Goal: Task Accomplishment & Management: Manage account settings

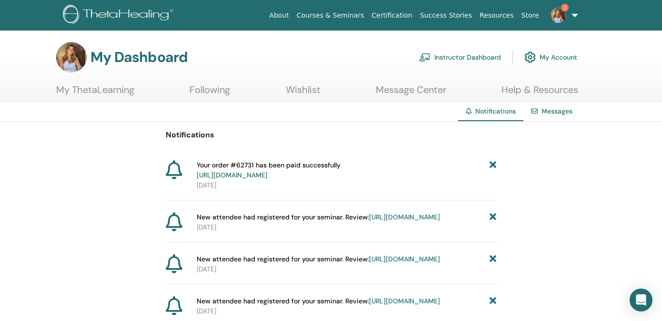
click at [477, 56] on link "Instructor Dashboard" at bounding box center [460, 57] width 82 height 21
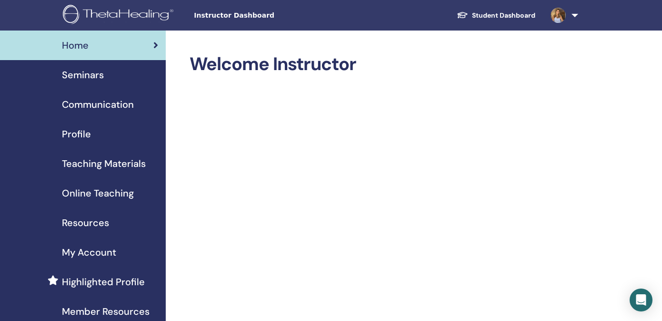
click at [80, 75] on span "Seminars" at bounding box center [83, 75] width 42 height 14
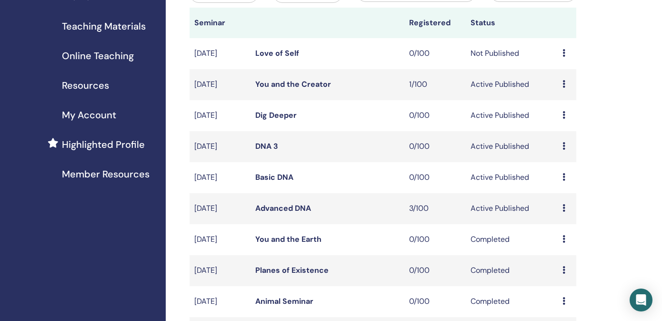
scroll to position [144, 0]
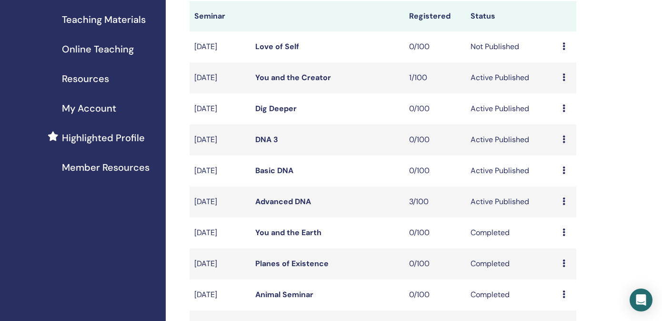
click at [563, 203] on icon at bounding box center [563, 201] width 3 height 8
click at [564, 239] on link "Attendees" at bounding box center [562, 240] width 36 height 10
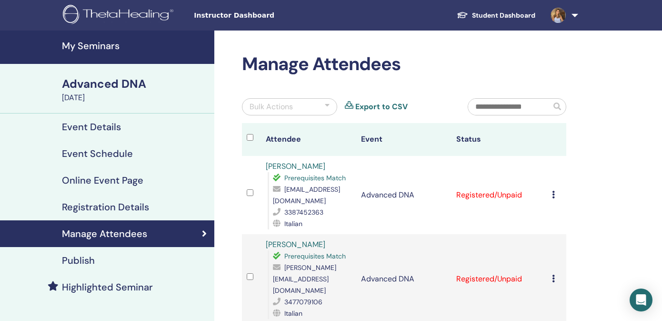
scroll to position [72, 0]
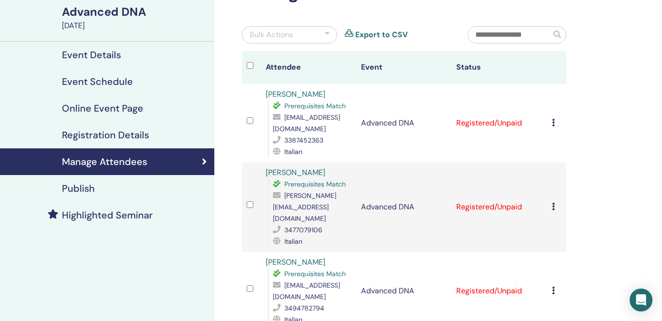
click at [555, 119] on icon at bounding box center [553, 123] width 3 height 8
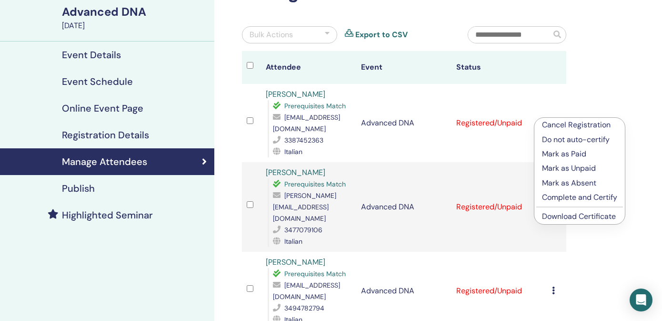
click at [561, 196] on p "Complete and Certify" at bounding box center [579, 196] width 75 height 11
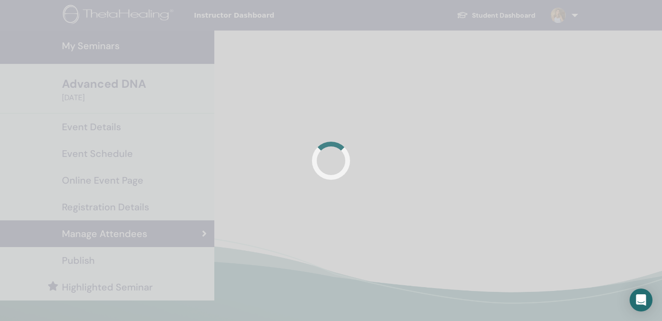
scroll to position [72, 0]
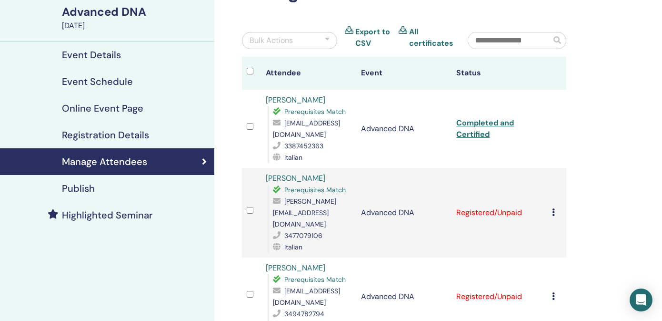
click at [555, 208] on icon at bounding box center [553, 212] width 3 height 8
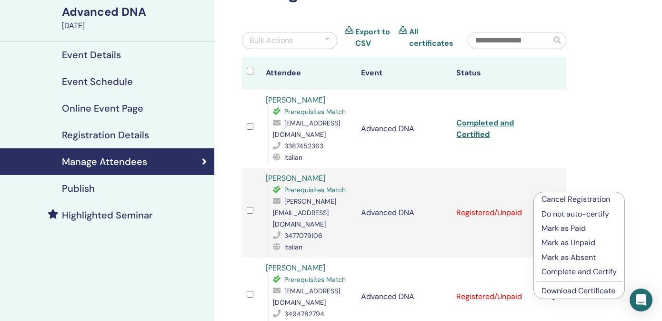
click at [557, 271] on p "Complete and Certify" at bounding box center [578, 271] width 75 height 11
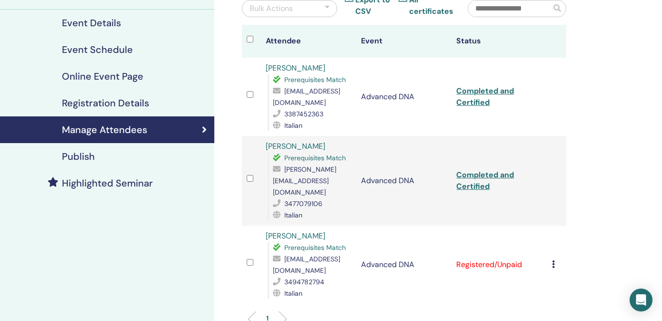
scroll to position [106, 0]
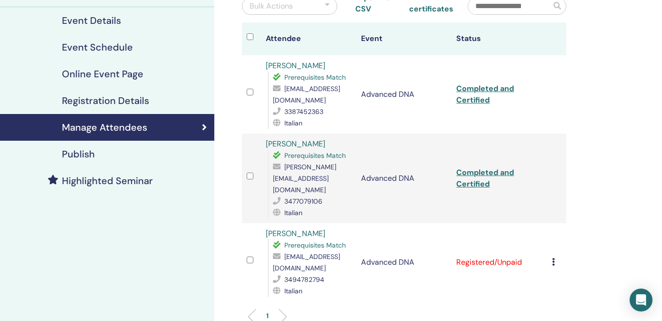
click at [555, 258] on icon at bounding box center [553, 262] width 3 height 8
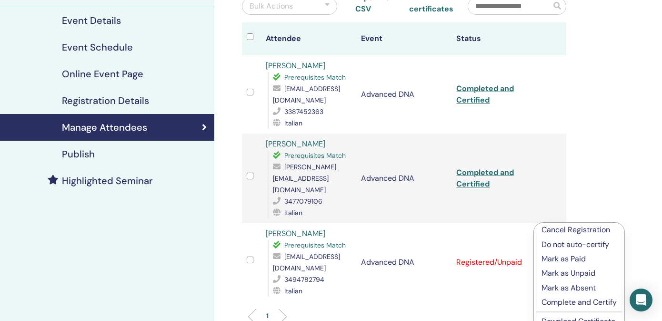
click at [551, 303] on p "Complete and Certify" at bounding box center [578, 301] width 75 height 11
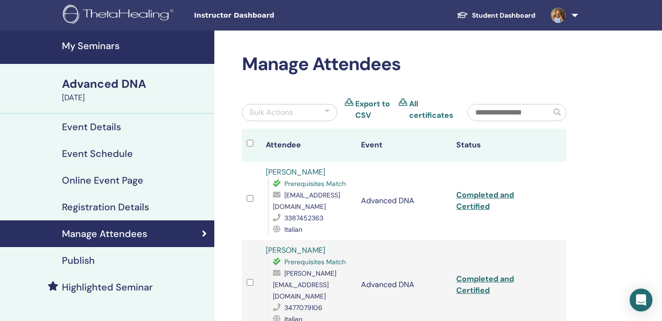
click at [500, 13] on link "Student Dashboard" at bounding box center [496, 16] width 94 height 18
